Goal: Task Accomplishment & Management: Use online tool/utility

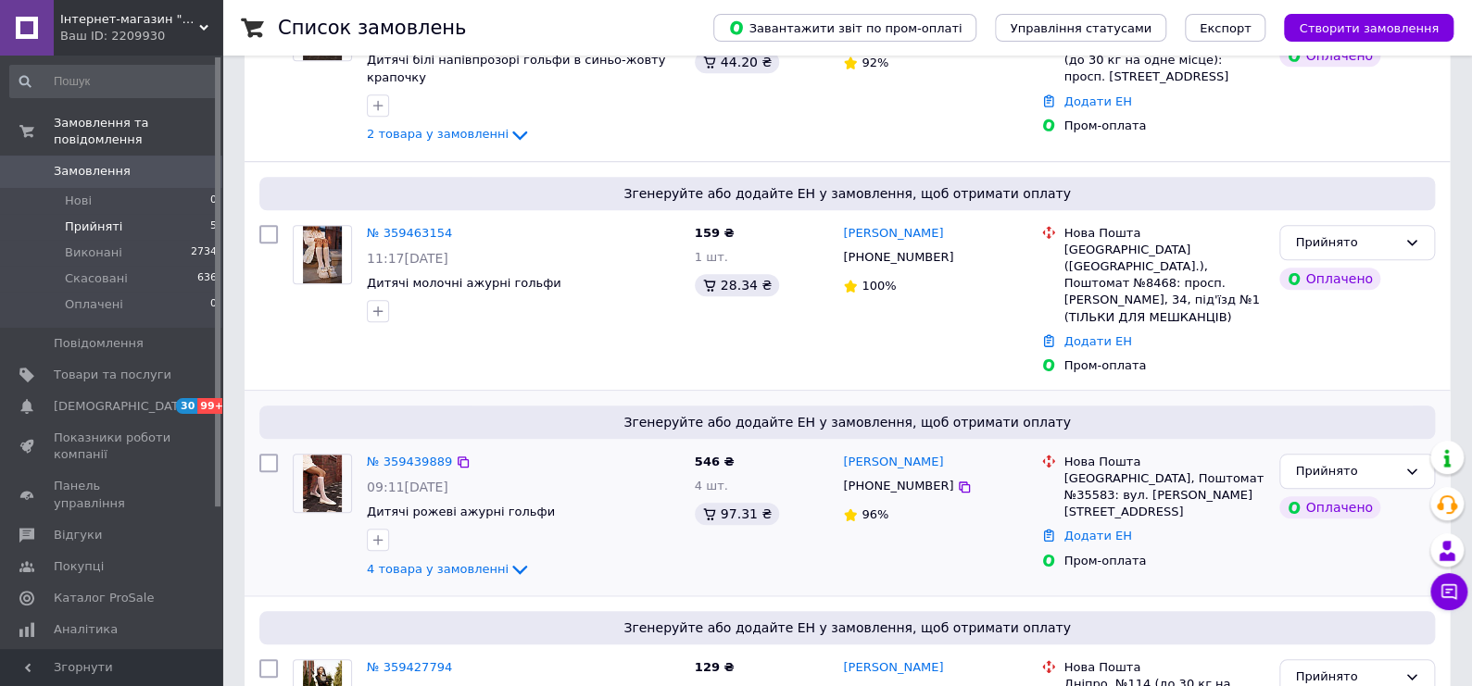
scroll to position [684, 0]
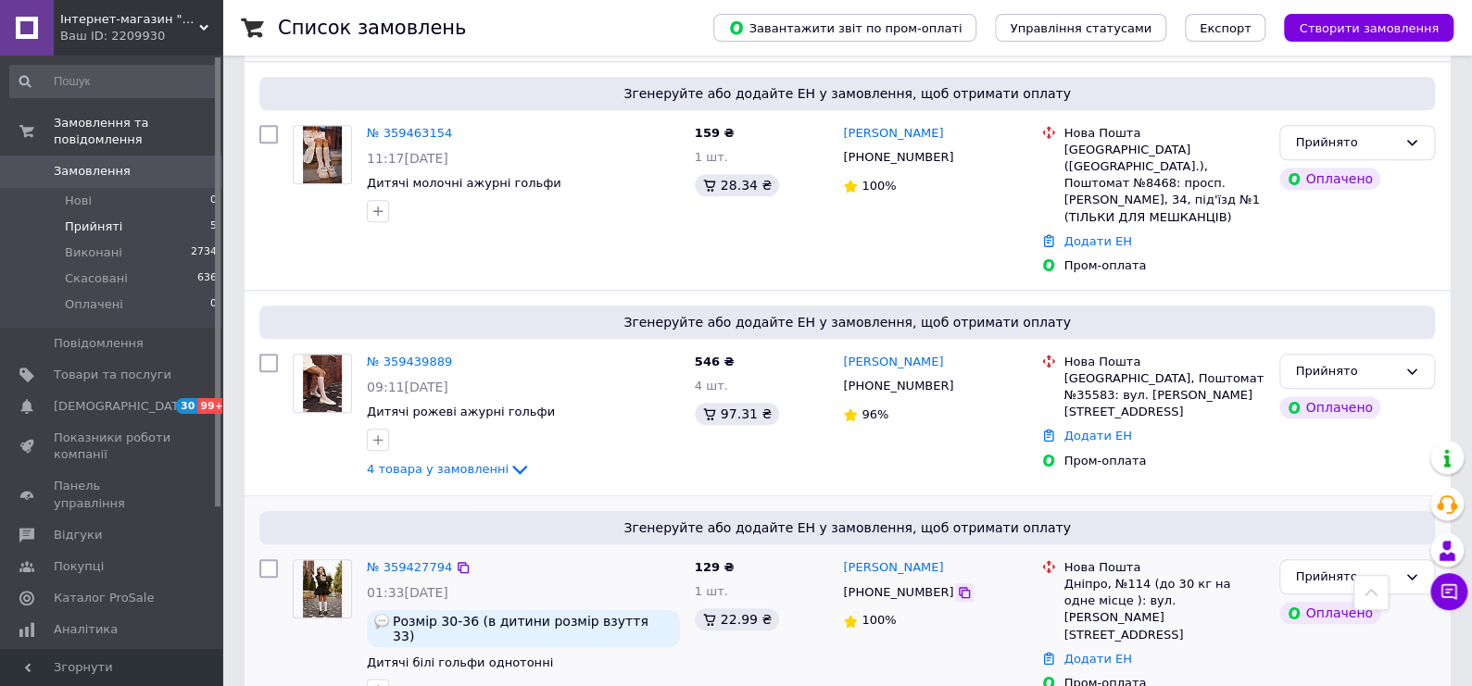
click at [959, 587] on icon at bounding box center [964, 592] width 11 height 11
drag, startPoint x: 1105, startPoint y: 588, endPoint x: 1057, endPoint y: 577, distance: 49.4
click at [1104, 652] on link "Додати ЕН" at bounding box center [1097, 659] width 68 height 14
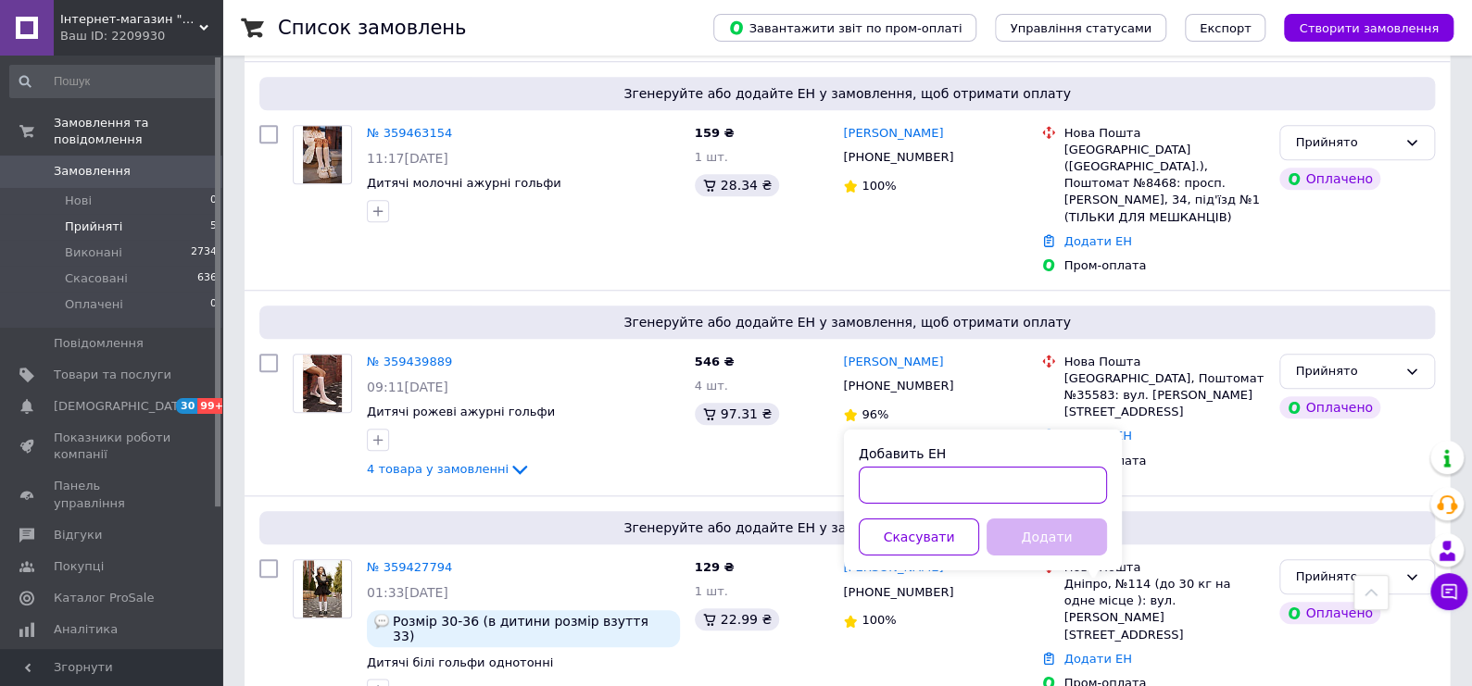
click at [935, 491] on input "Добавить ЕН" at bounding box center [983, 485] width 248 height 37
paste input "20400475129747"
click at [1031, 538] on button "Додати" at bounding box center [1046, 537] width 120 height 37
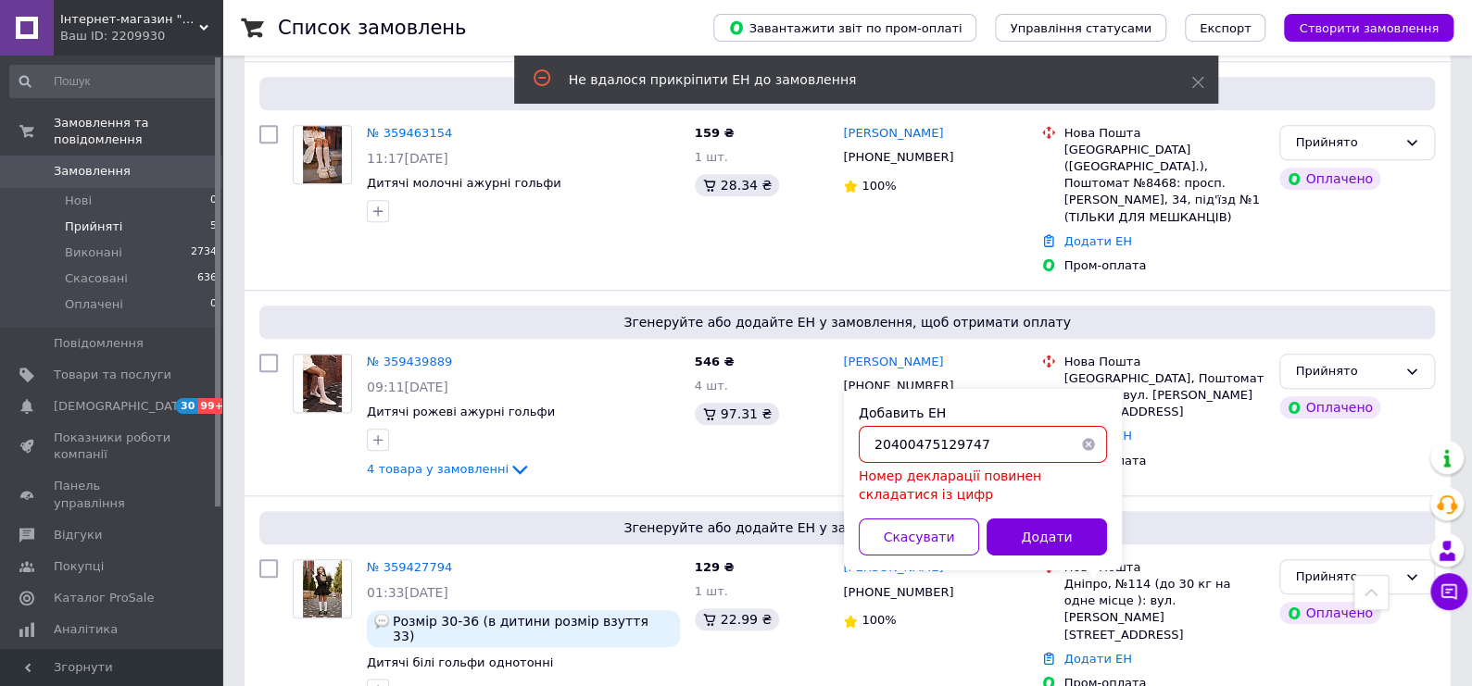
click at [875, 448] on input "20400475129747" at bounding box center [983, 444] width 248 height 37
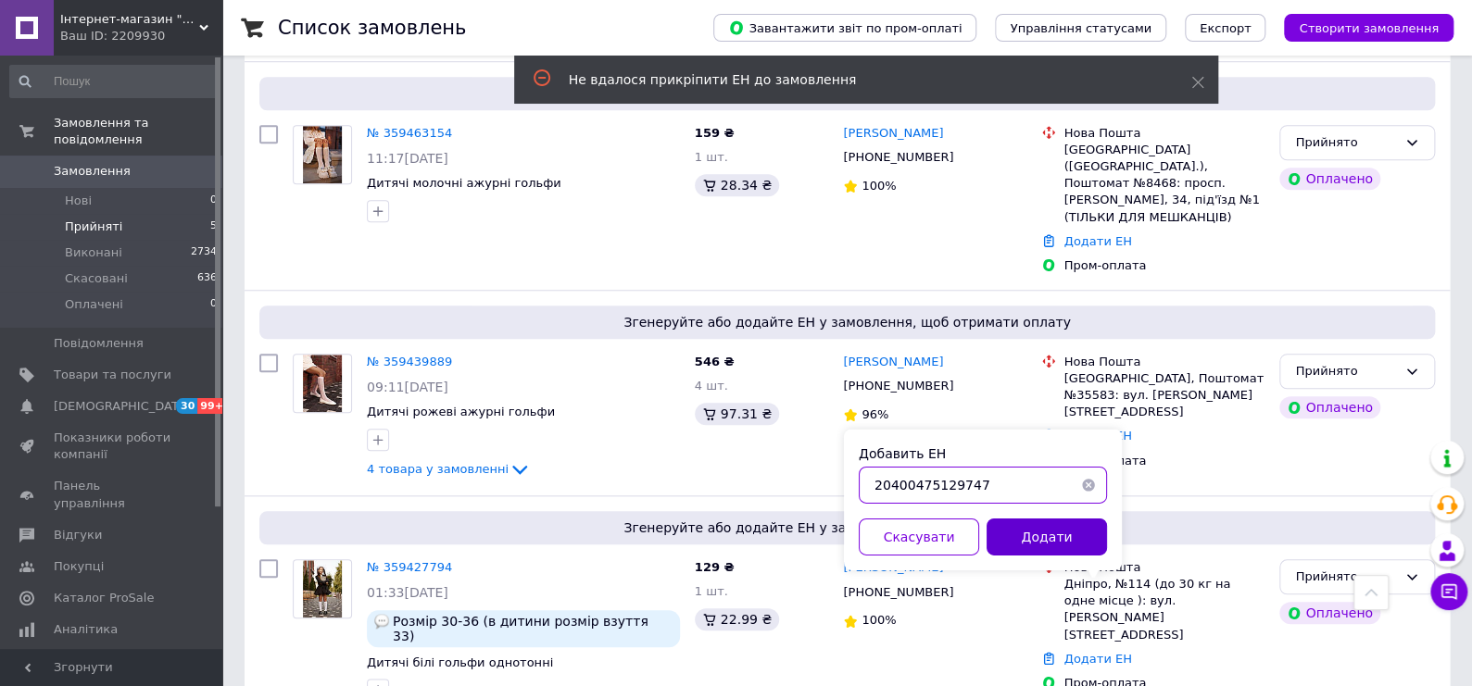
type input "20400475129747"
click at [1081, 534] on button "Додати" at bounding box center [1046, 537] width 120 height 37
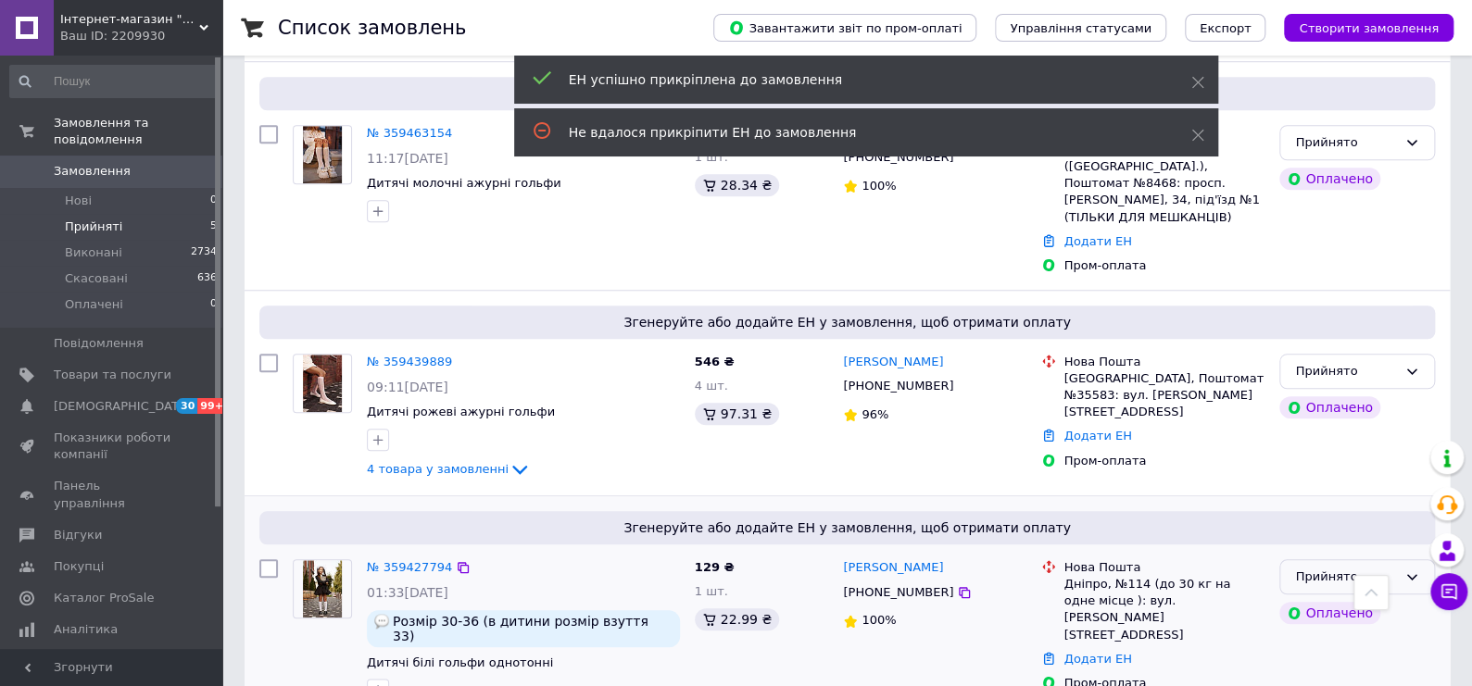
click at [1398, 552] on div "Прийнято Оплачено" at bounding box center [1357, 630] width 170 height 157
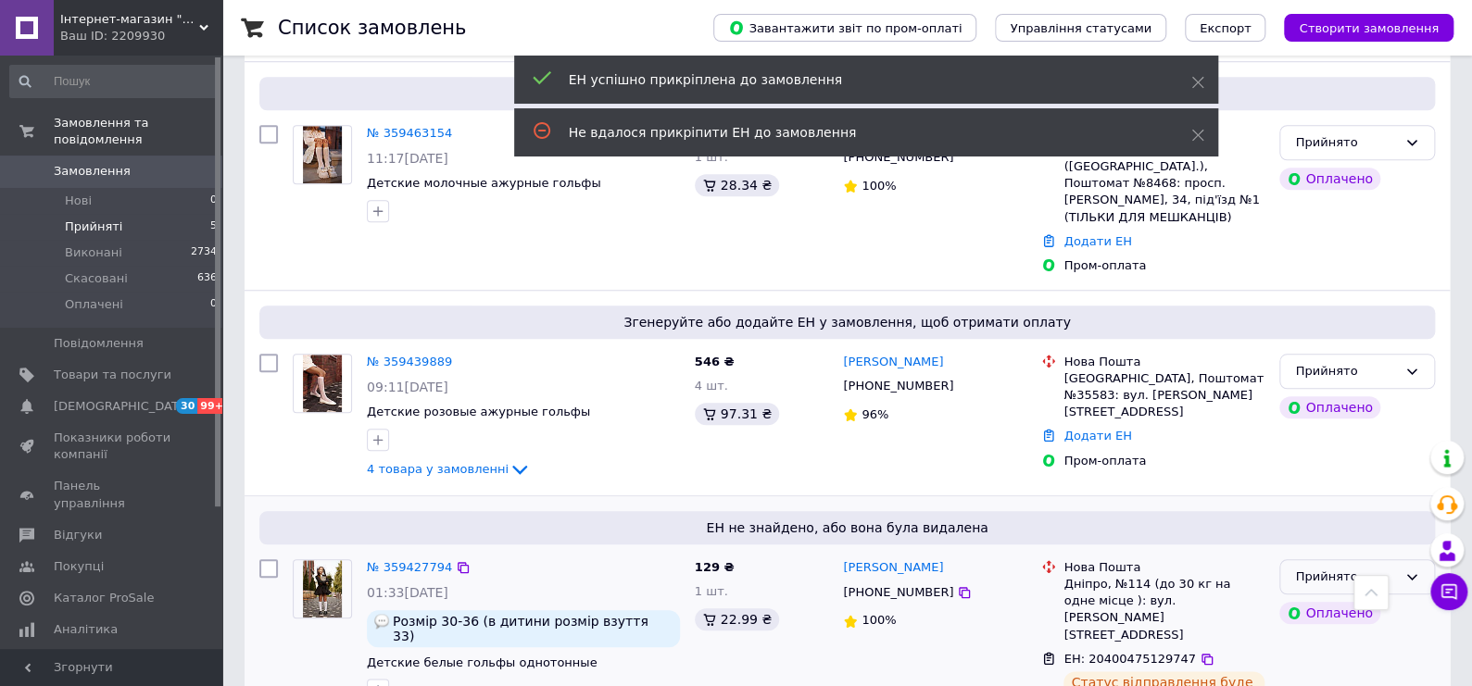
click at [1336, 568] on div "Прийнято" at bounding box center [1346, 577] width 102 height 19
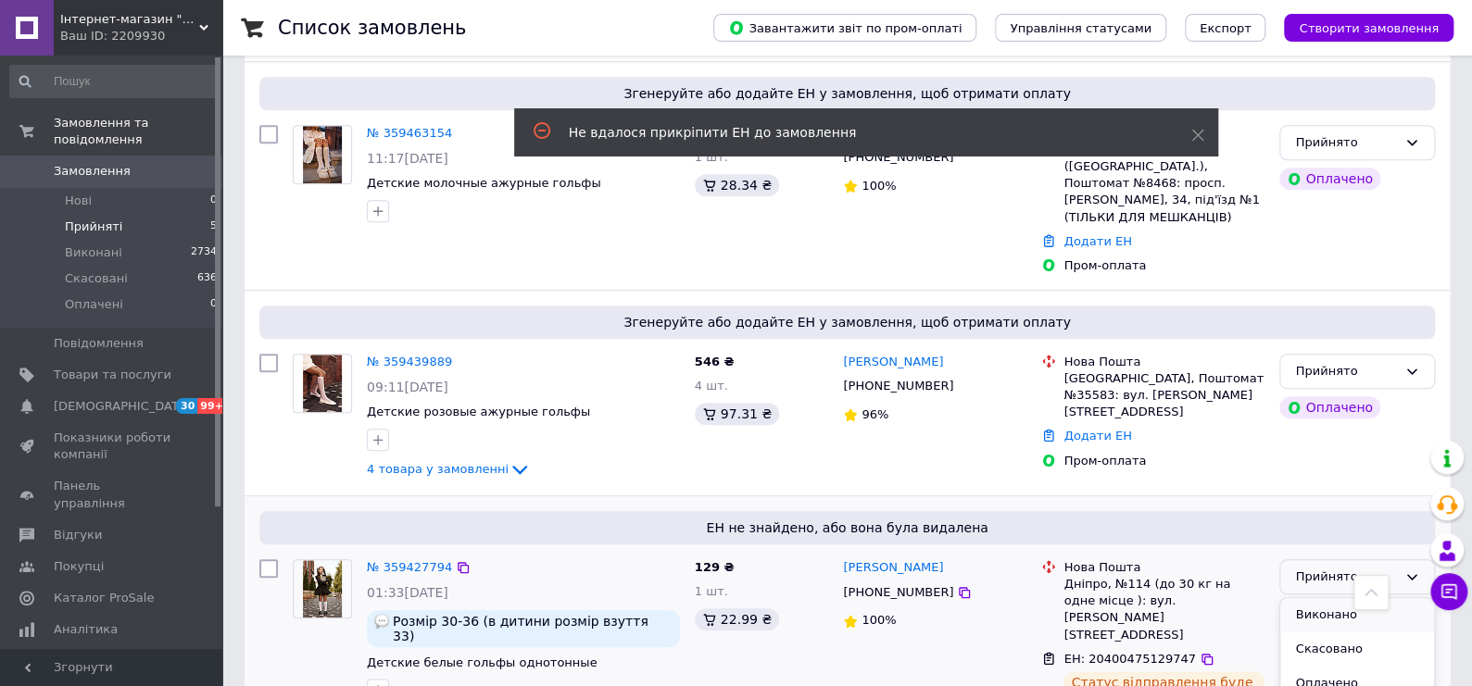
click at [1325, 598] on li "Виконано" at bounding box center [1357, 615] width 154 height 34
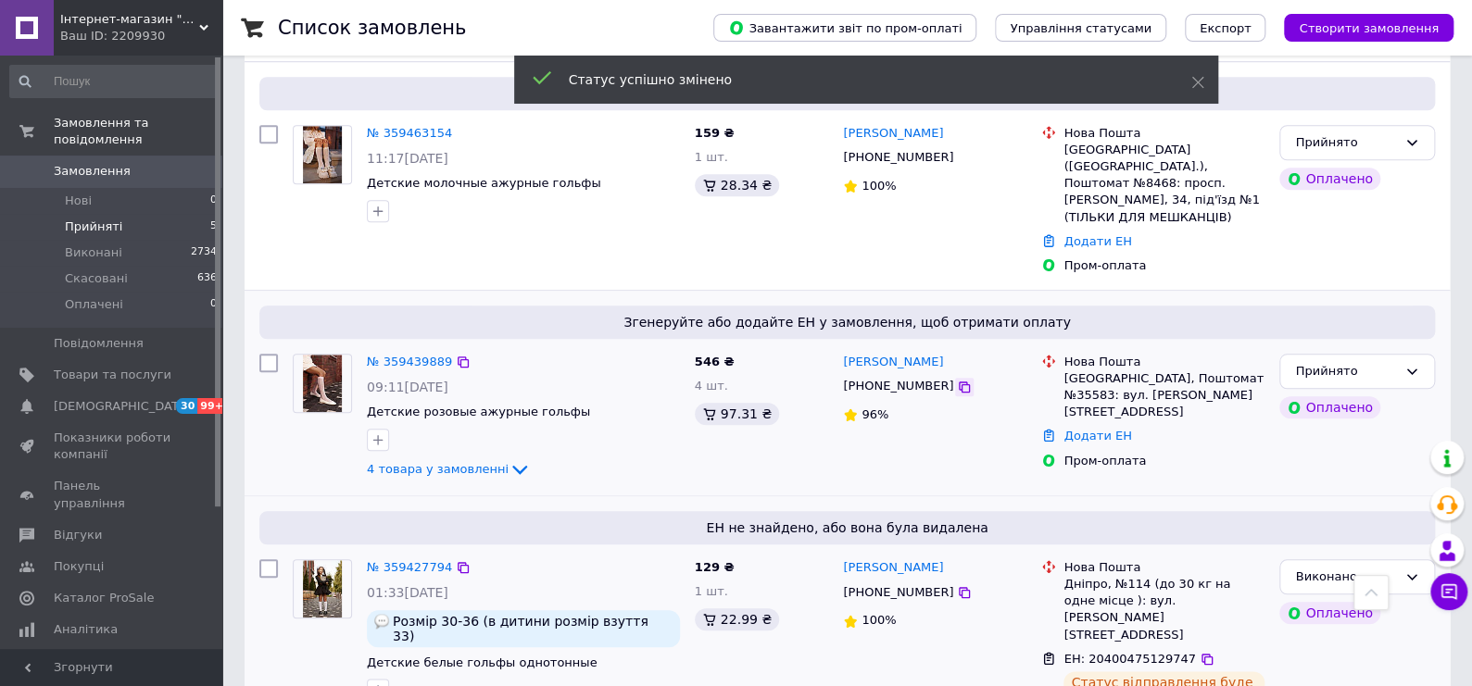
click at [959, 382] on icon at bounding box center [964, 387] width 11 height 11
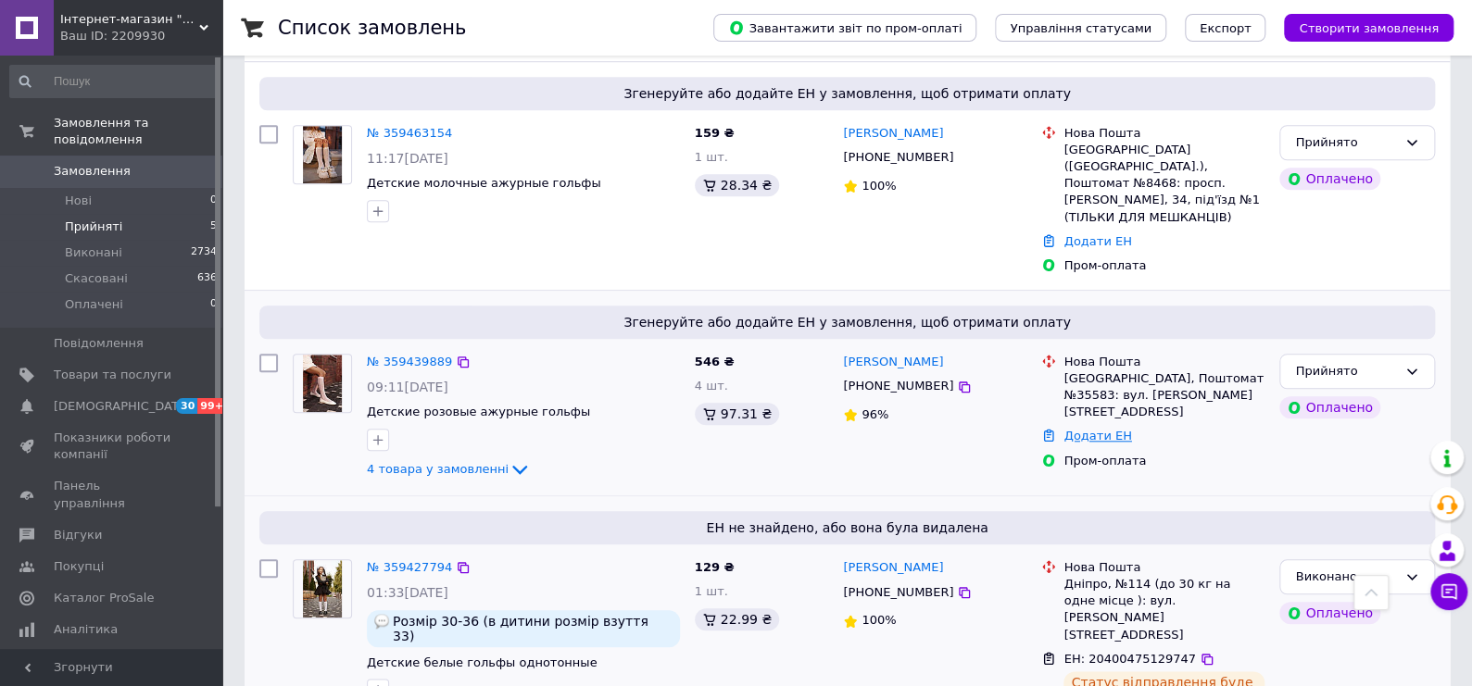
click at [1107, 429] on link "Додати ЕН" at bounding box center [1097, 436] width 68 height 14
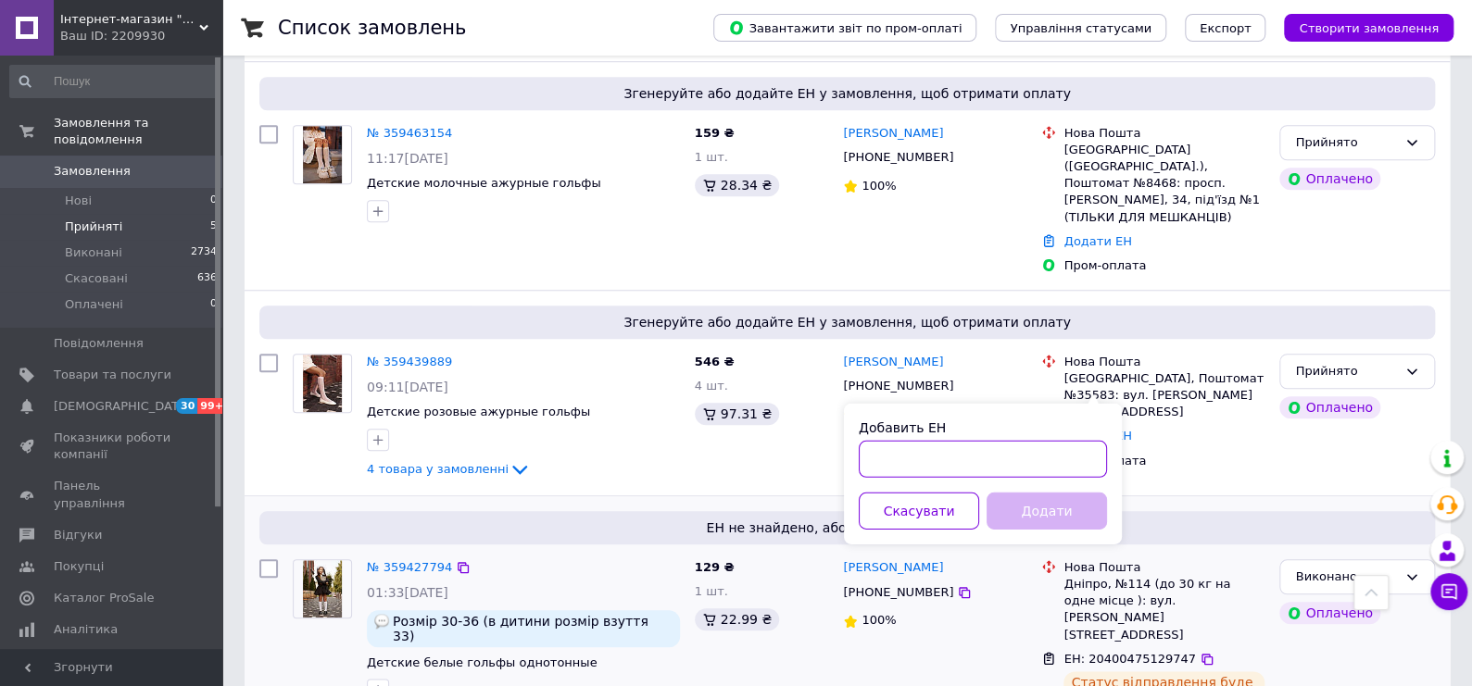
click at [922, 457] on input "Добавить ЕН" at bounding box center [983, 459] width 248 height 37
paste input "20400475134747"
type input "20400475134747"
click at [1057, 514] on button "Додати" at bounding box center [1046, 511] width 120 height 37
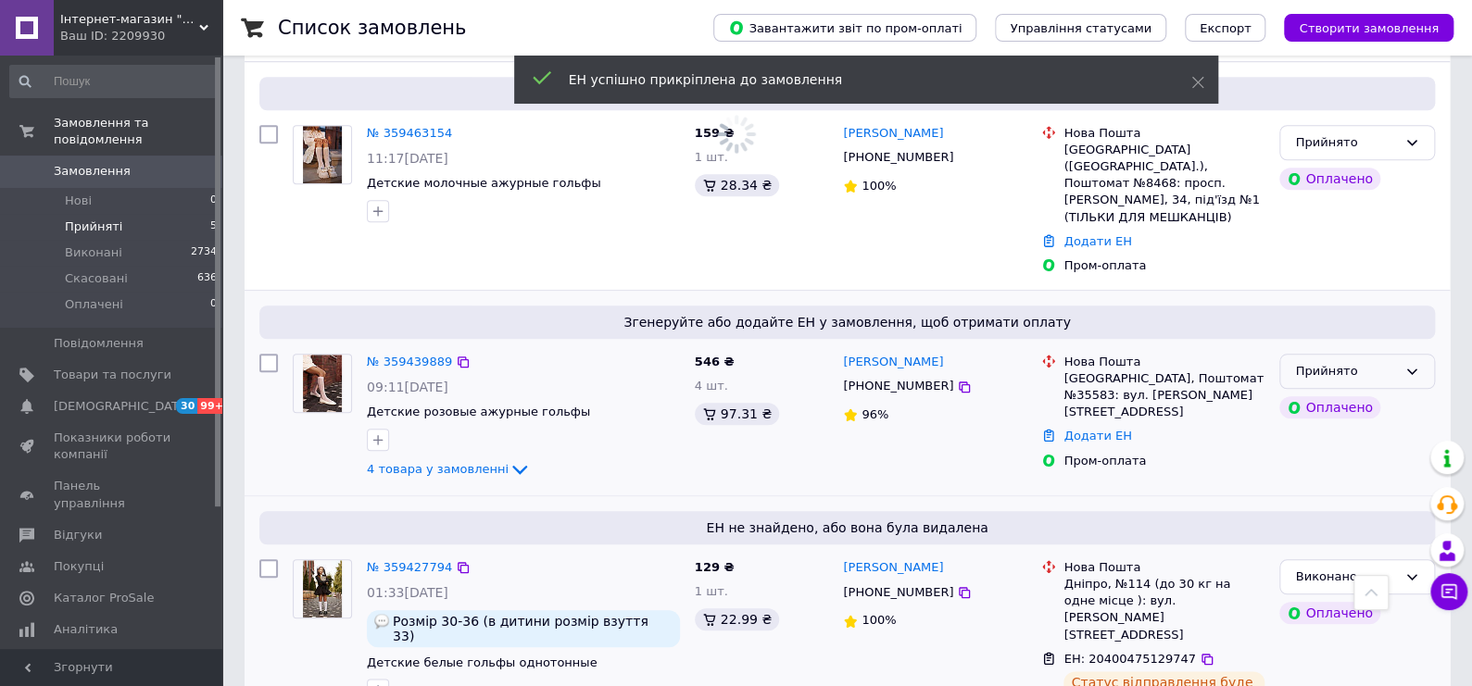
click at [1374, 362] on div "Прийнято" at bounding box center [1346, 371] width 102 height 19
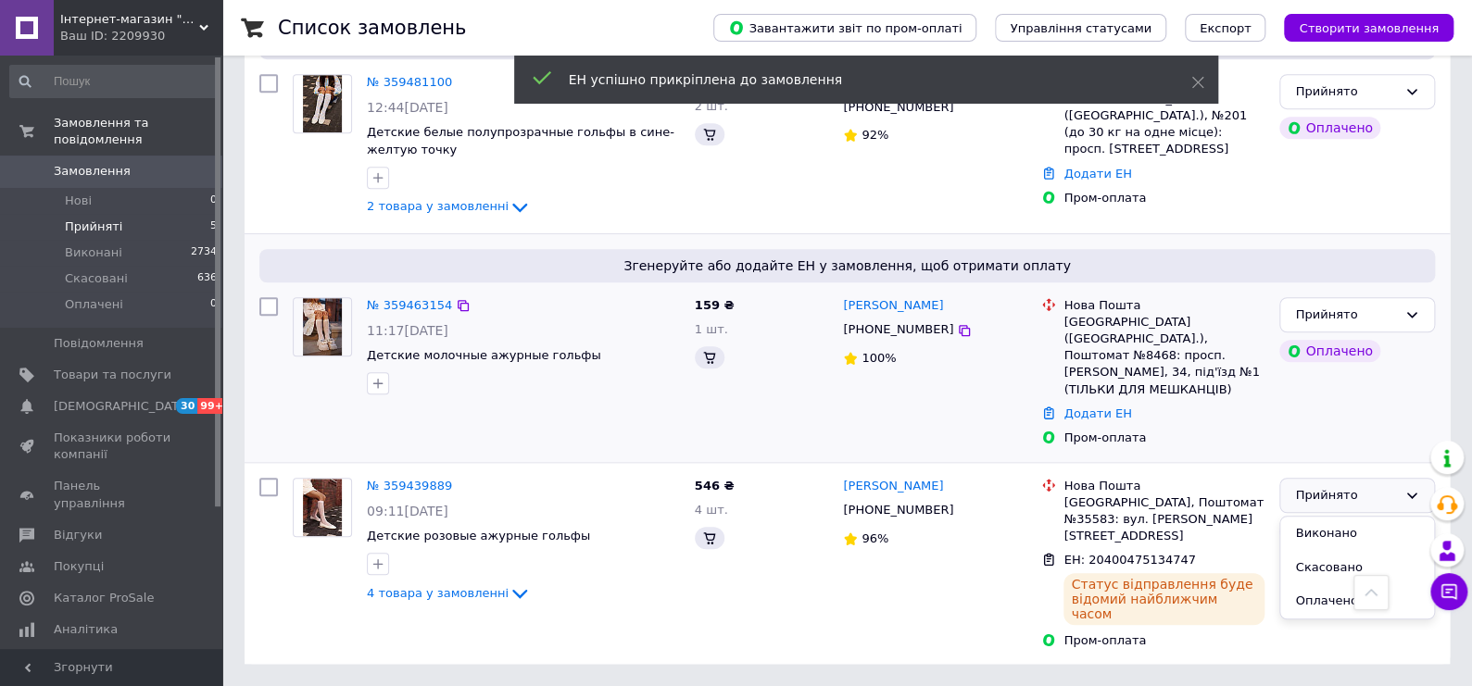
scroll to position [492, 0]
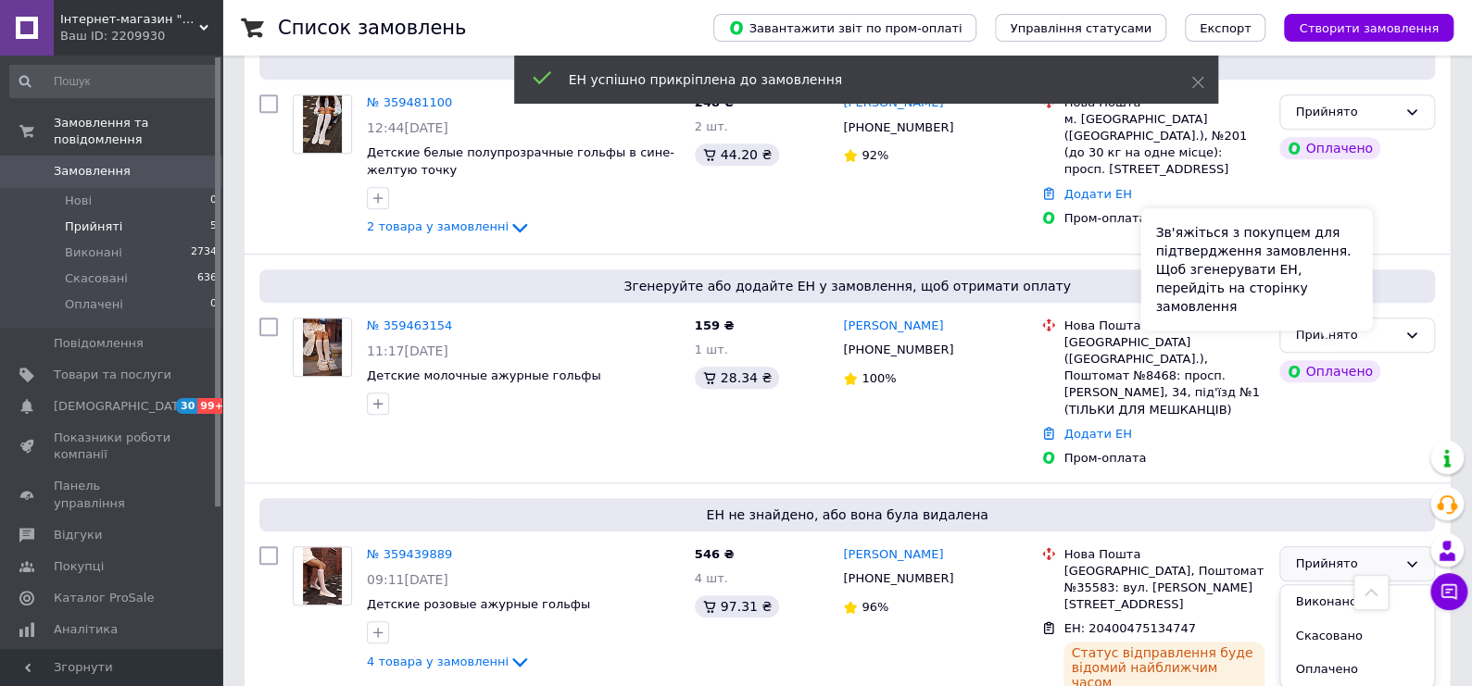
click at [1336, 320] on div "Зв'яжіться з покупцем для підтвердження замовлення. Щоб згенерувати ЕН, перейді…" at bounding box center [1256, 269] width 232 height 122
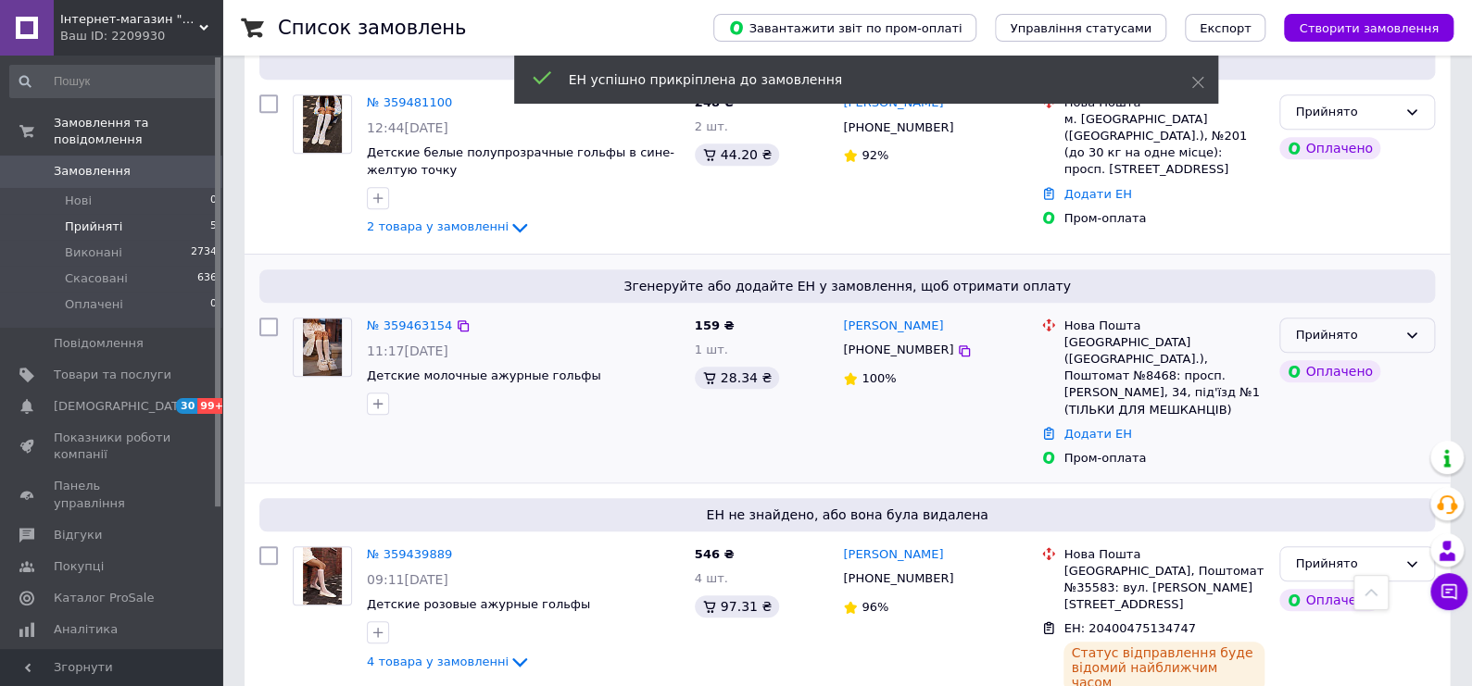
click at [1382, 326] on div "Прийнято" at bounding box center [1346, 335] width 102 height 19
click at [1336, 357] on li "Виконано" at bounding box center [1357, 374] width 154 height 34
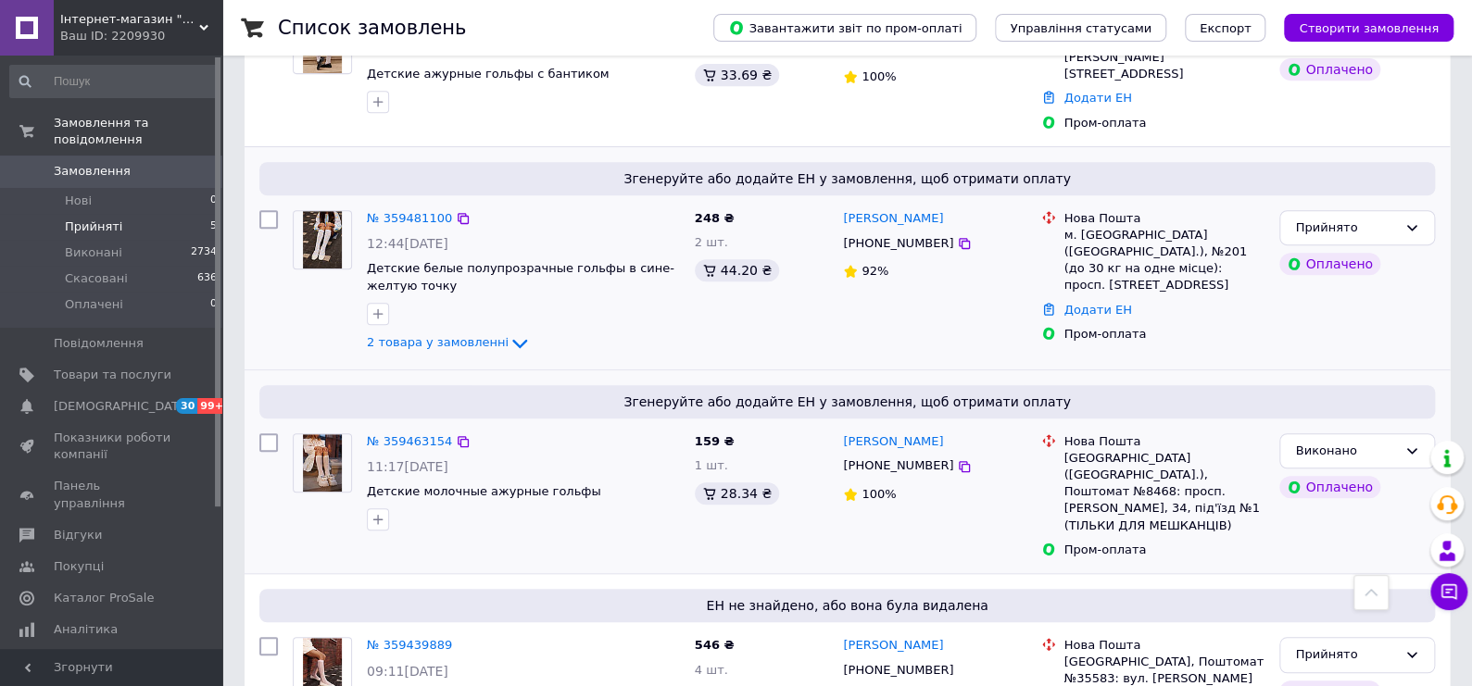
scroll to position [282, 0]
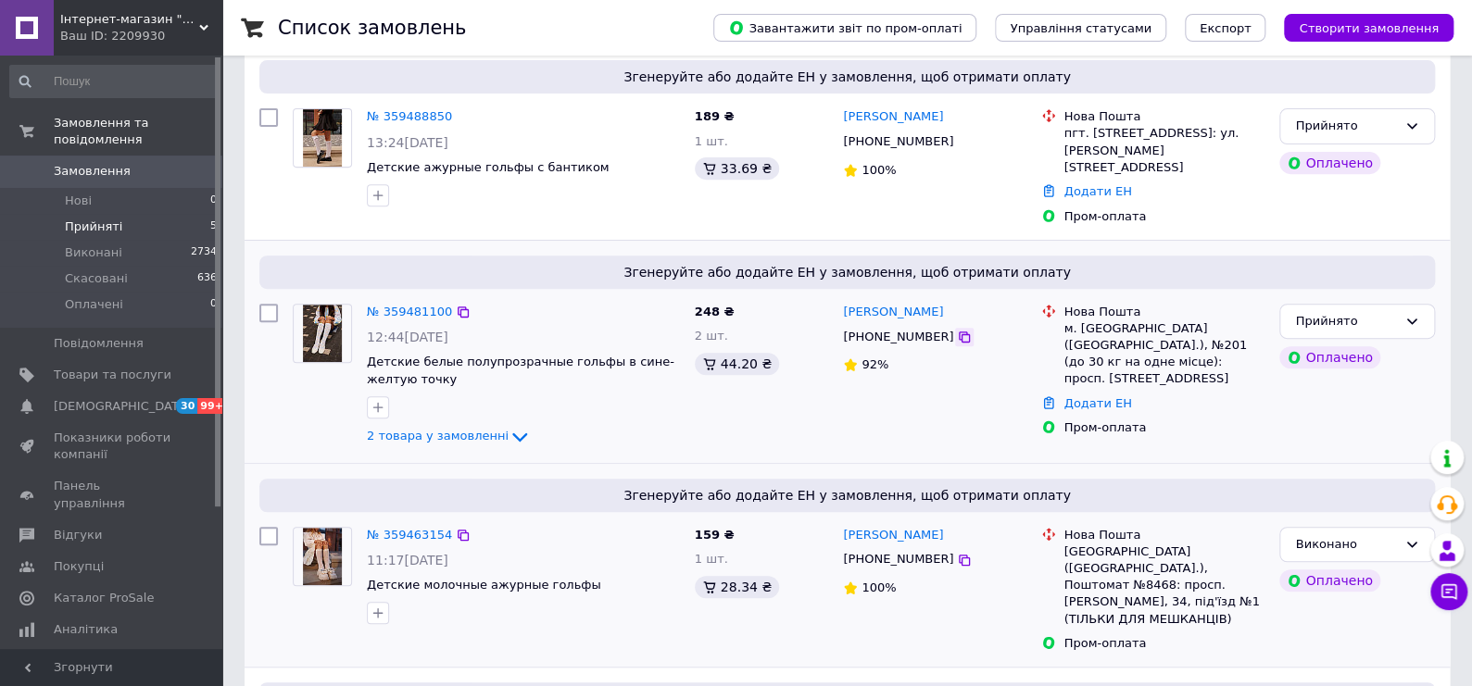
click at [959, 332] on icon at bounding box center [964, 337] width 11 height 11
click at [1098, 396] on link "Додати ЕН" at bounding box center [1097, 403] width 68 height 14
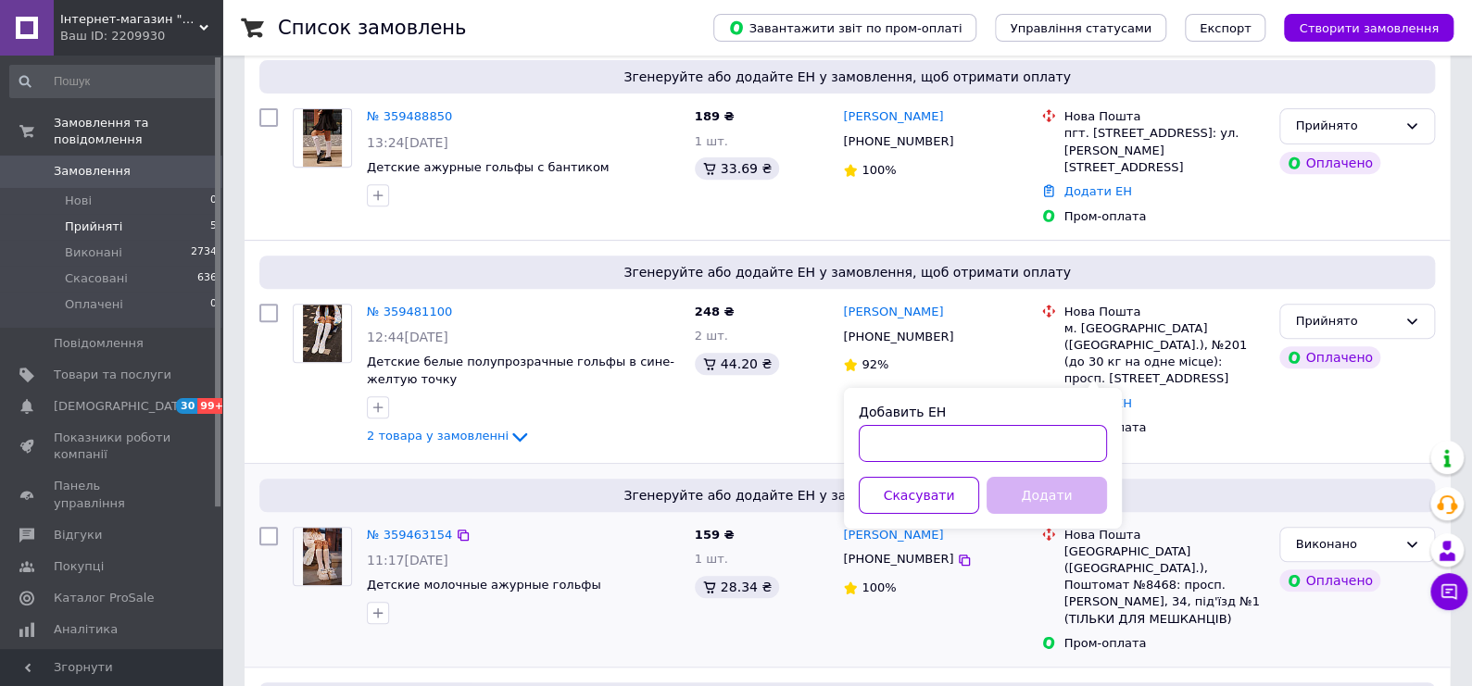
drag, startPoint x: 928, startPoint y: 445, endPoint x: 940, endPoint y: 431, distance: 19.1
click at [927, 445] on input "Добавить ЕН" at bounding box center [983, 443] width 248 height 37
paste input "20400475131793"
click at [1010, 491] on button "Додати" at bounding box center [1046, 495] width 120 height 37
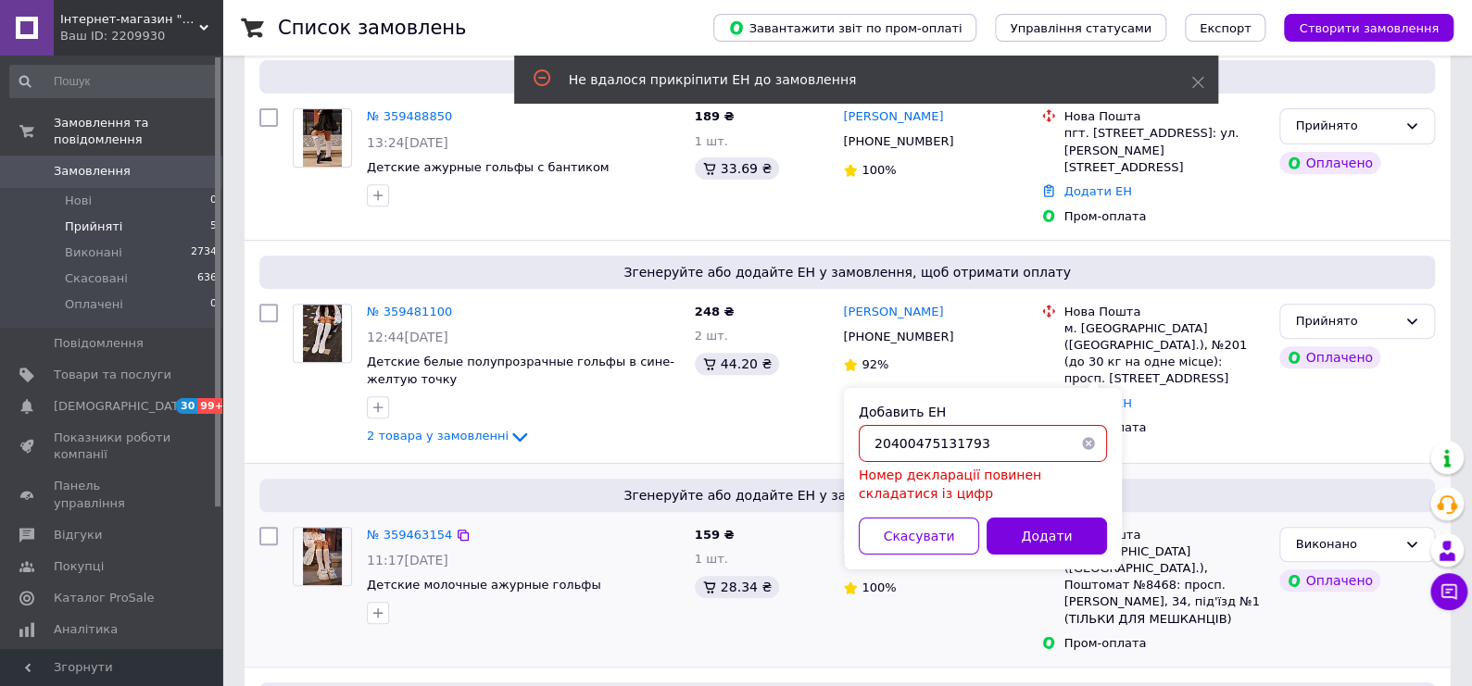
click at [877, 445] on input "20400475131793" at bounding box center [983, 443] width 248 height 37
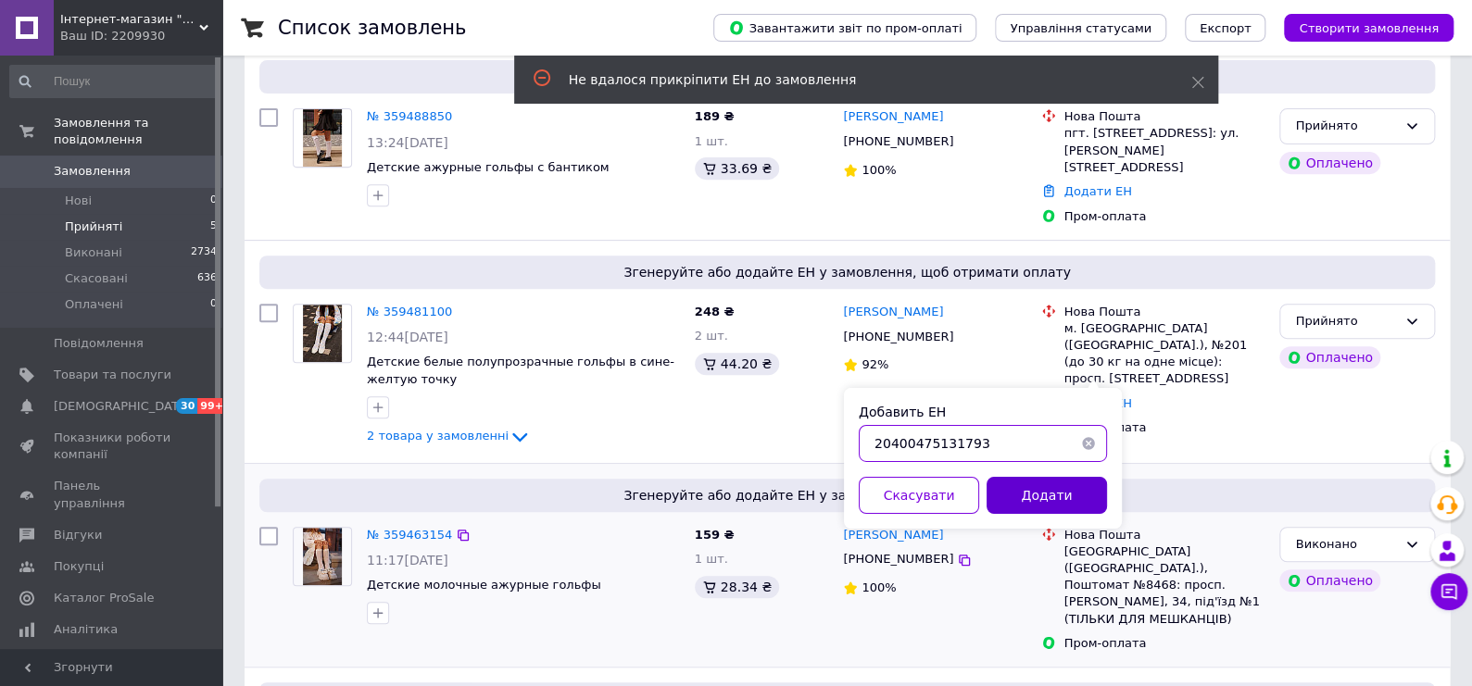
type input "20400475131793"
click at [1031, 494] on button "Додати" at bounding box center [1046, 495] width 120 height 37
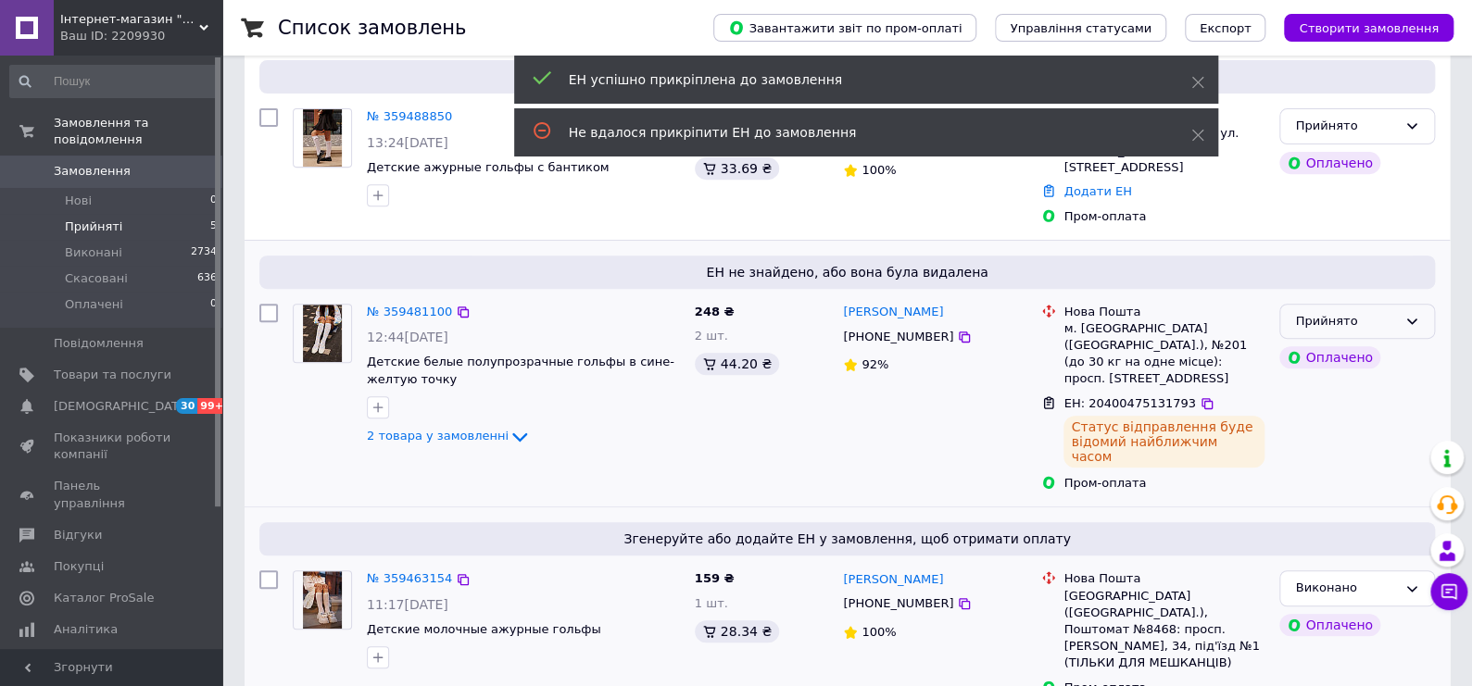
click at [1399, 304] on div "Прийнято" at bounding box center [1357, 322] width 156 height 36
click at [1375, 343] on li "Виконано" at bounding box center [1357, 360] width 154 height 34
